Goal: Information Seeking & Learning: Learn about a topic

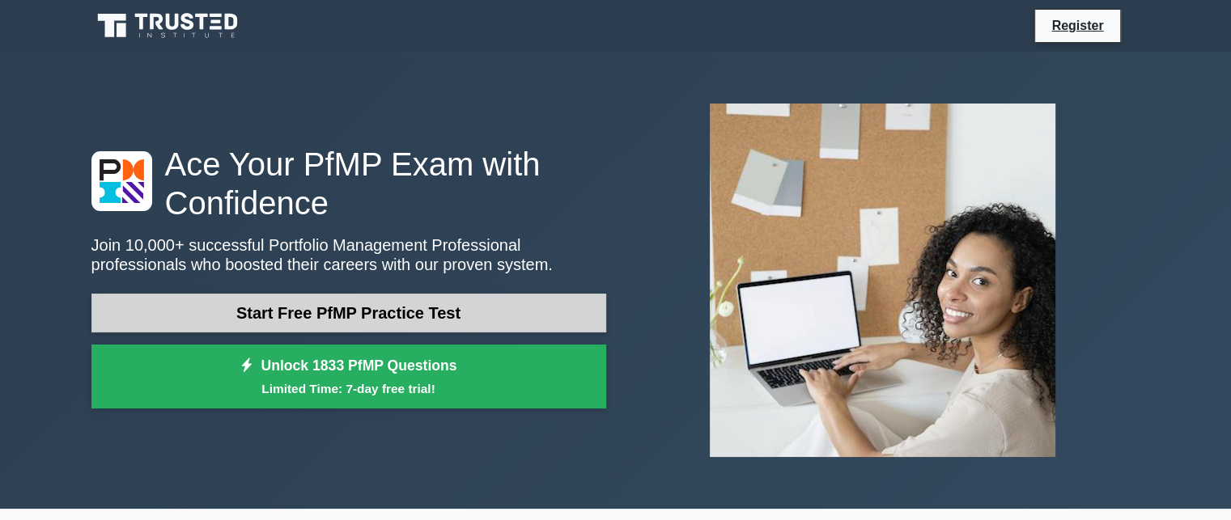
click at [485, 319] on link "Start Free PfMP Practice Test" at bounding box center [348, 313] width 515 height 39
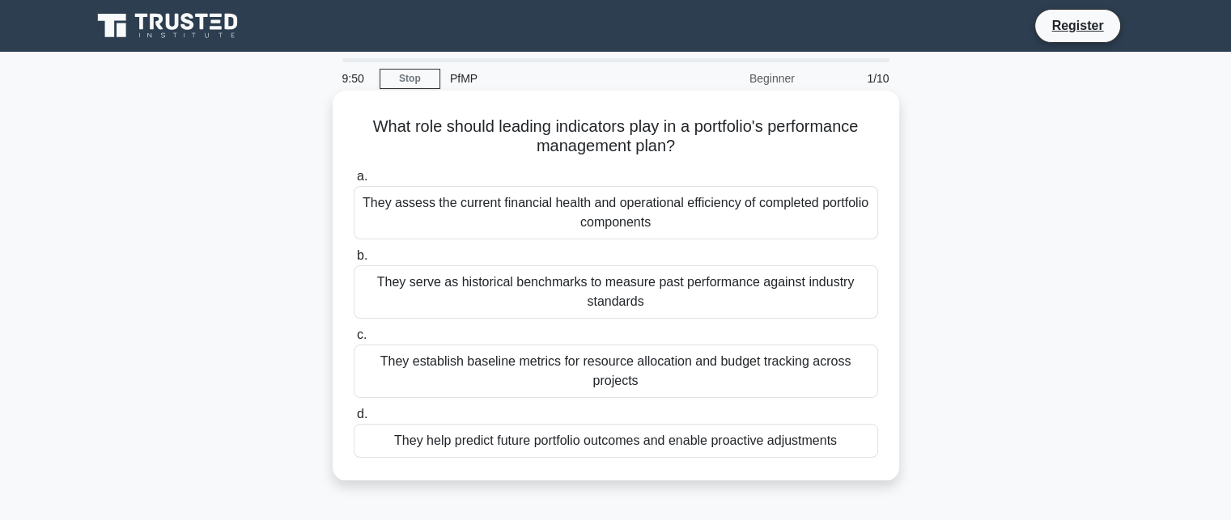
click at [593, 440] on div "They help predict future portfolio outcomes and enable proactive adjustments" at bounding box center [616, 441] width 525 height 34
click at [354, 420] on input "d. They help predict future portfolio outcomes and enable proactive adjustments" at bounding box center [354, 415] width 0 height 11
